Goal: Information Seeking & Learning: Find specific fact

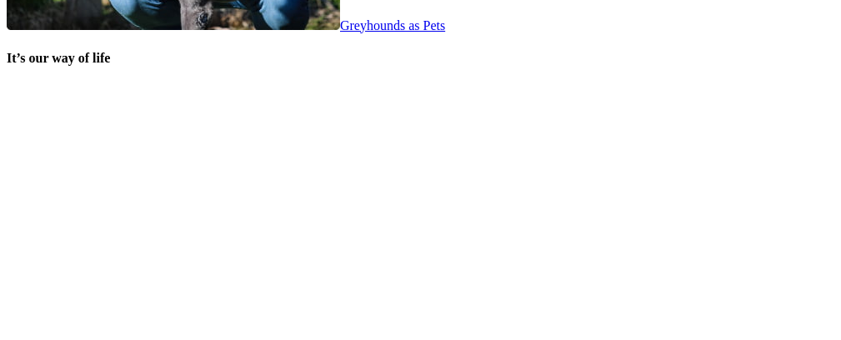
scroll to position [3606, 0]
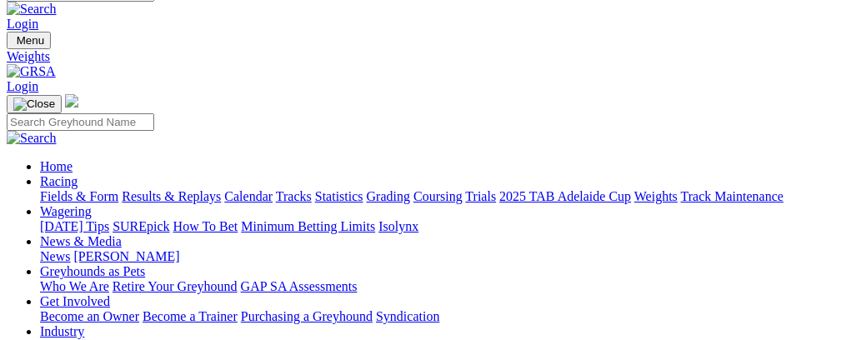
scroll to position [169, 0]
